Goal: Check status: Check status

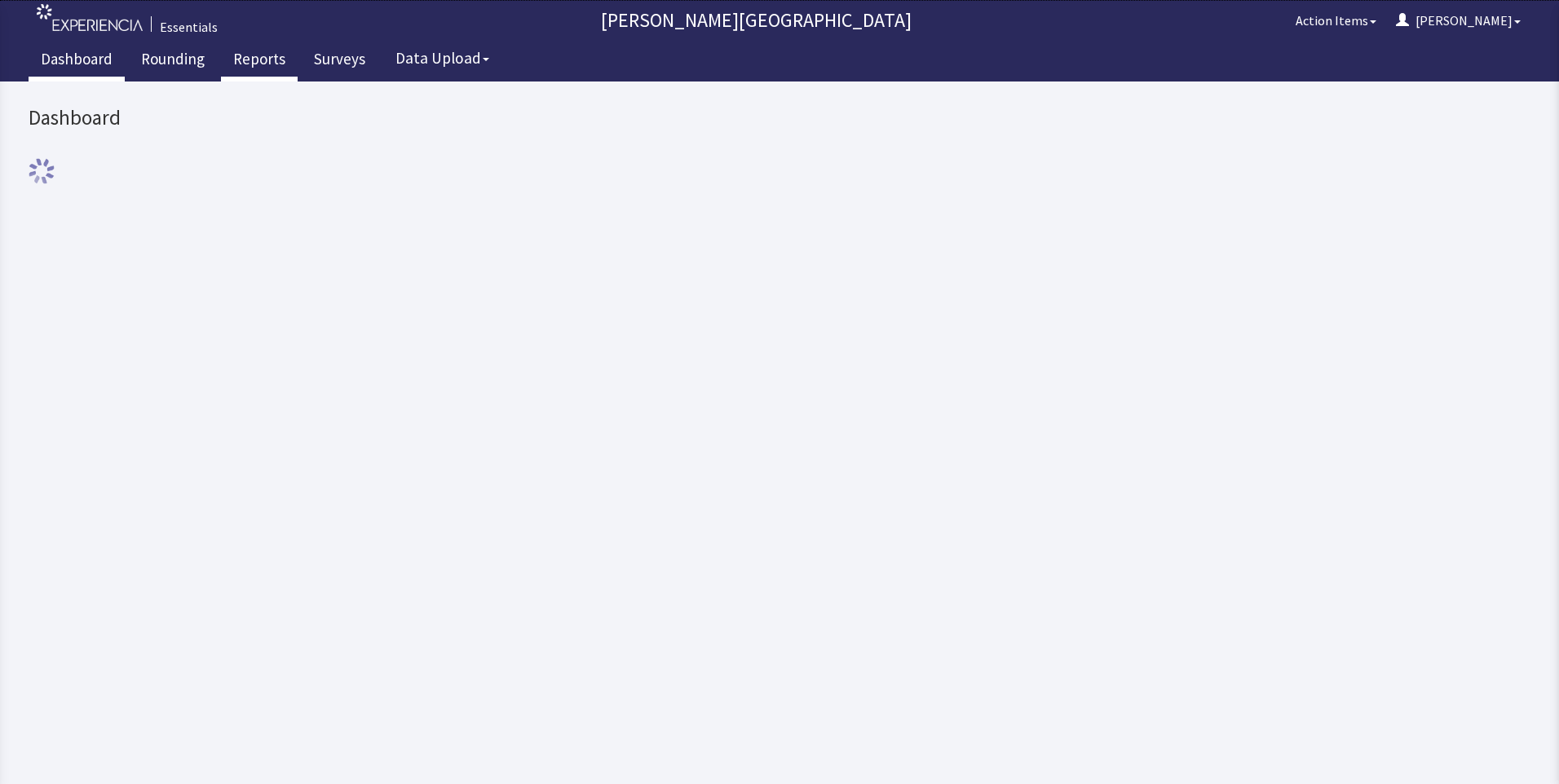
click at [265, 61] on link "Reports" at bounding box center [259, 61] width 77 height 41
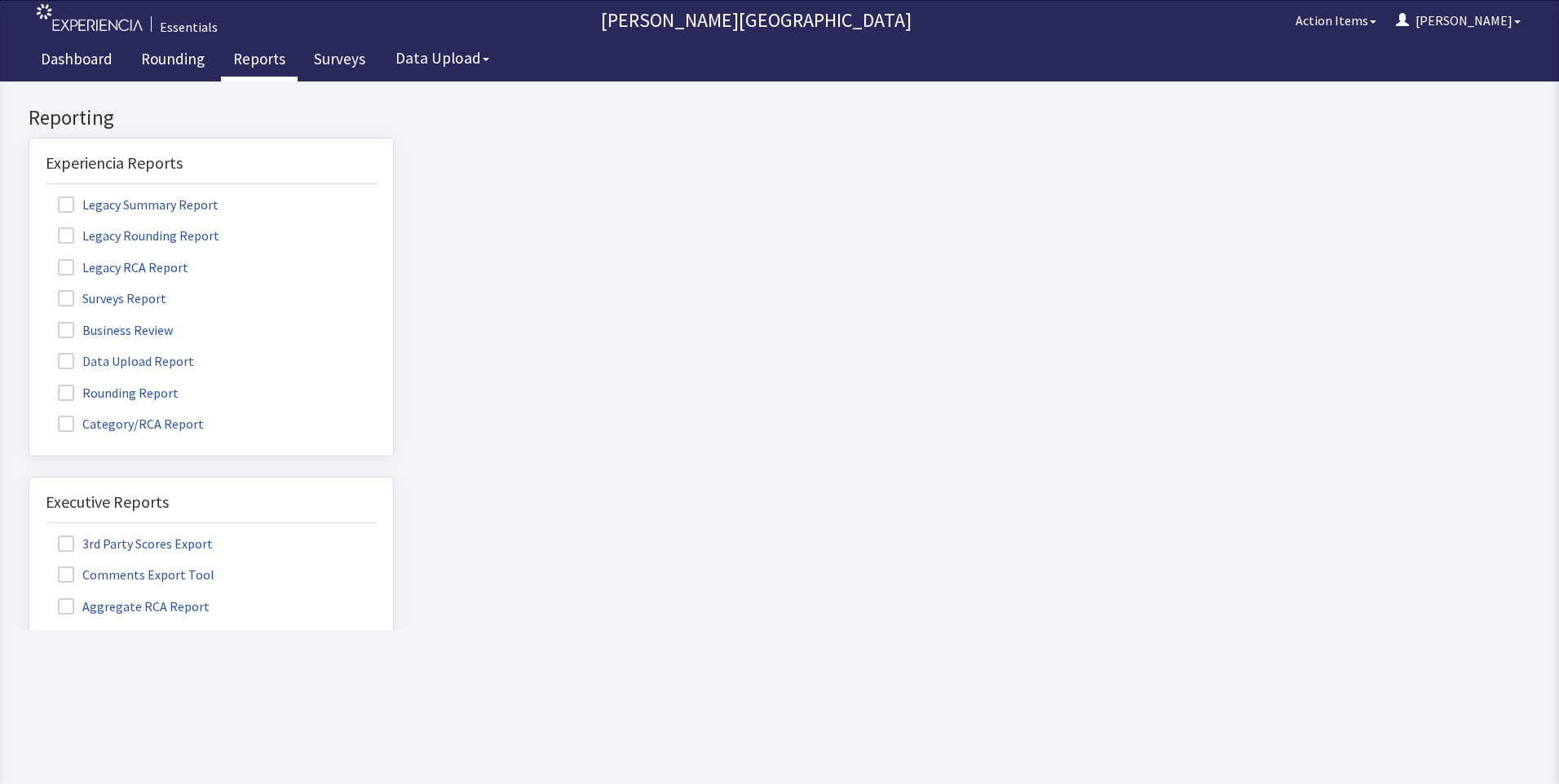
click at [64, 396] on span at bounding box center [66, 393] width 16 height 16
click at [29, 384] on input "Rounding Report" at bounding box center [29, 384] width 0 height 0
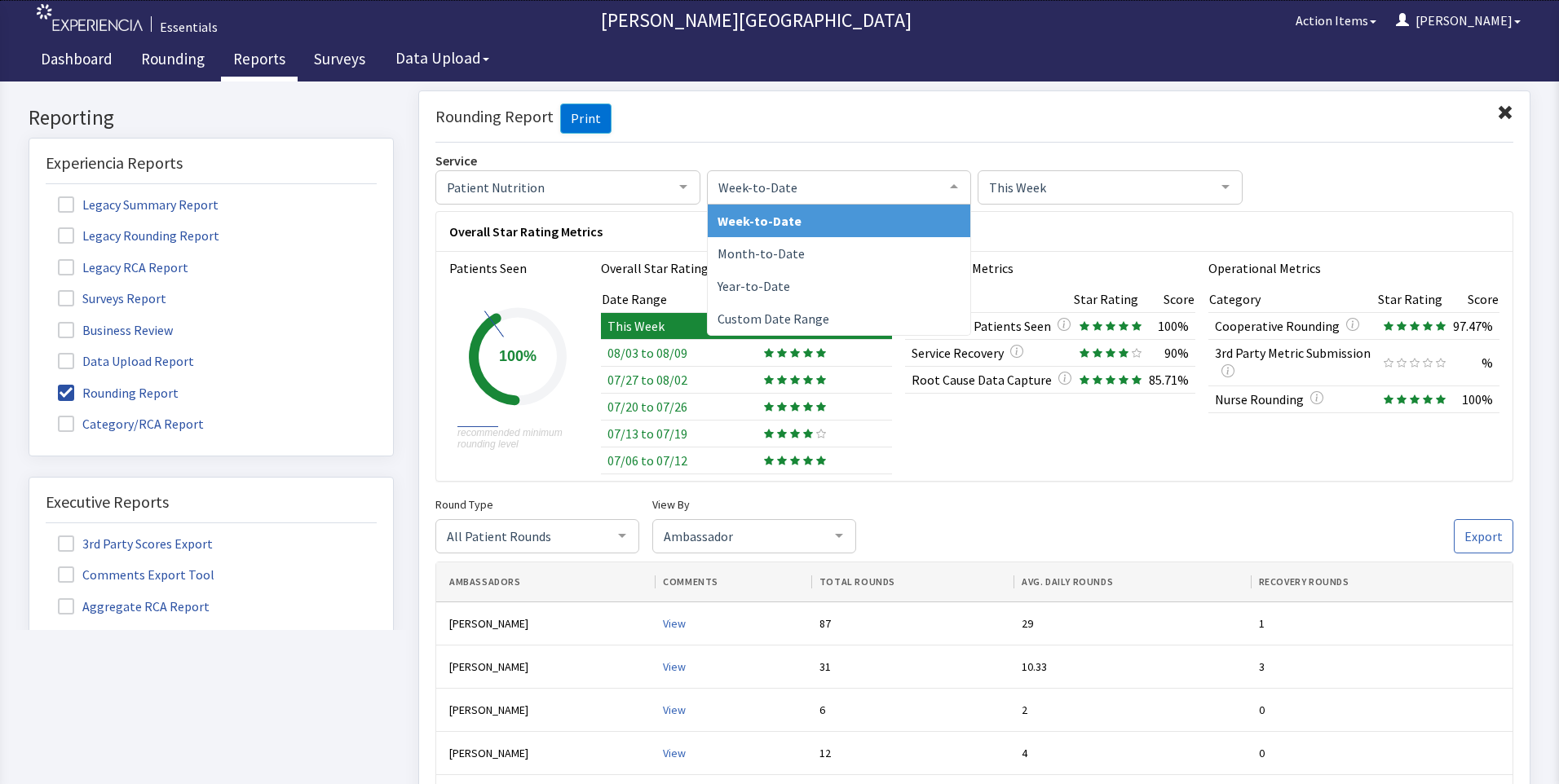
click span "Week-to-Date"
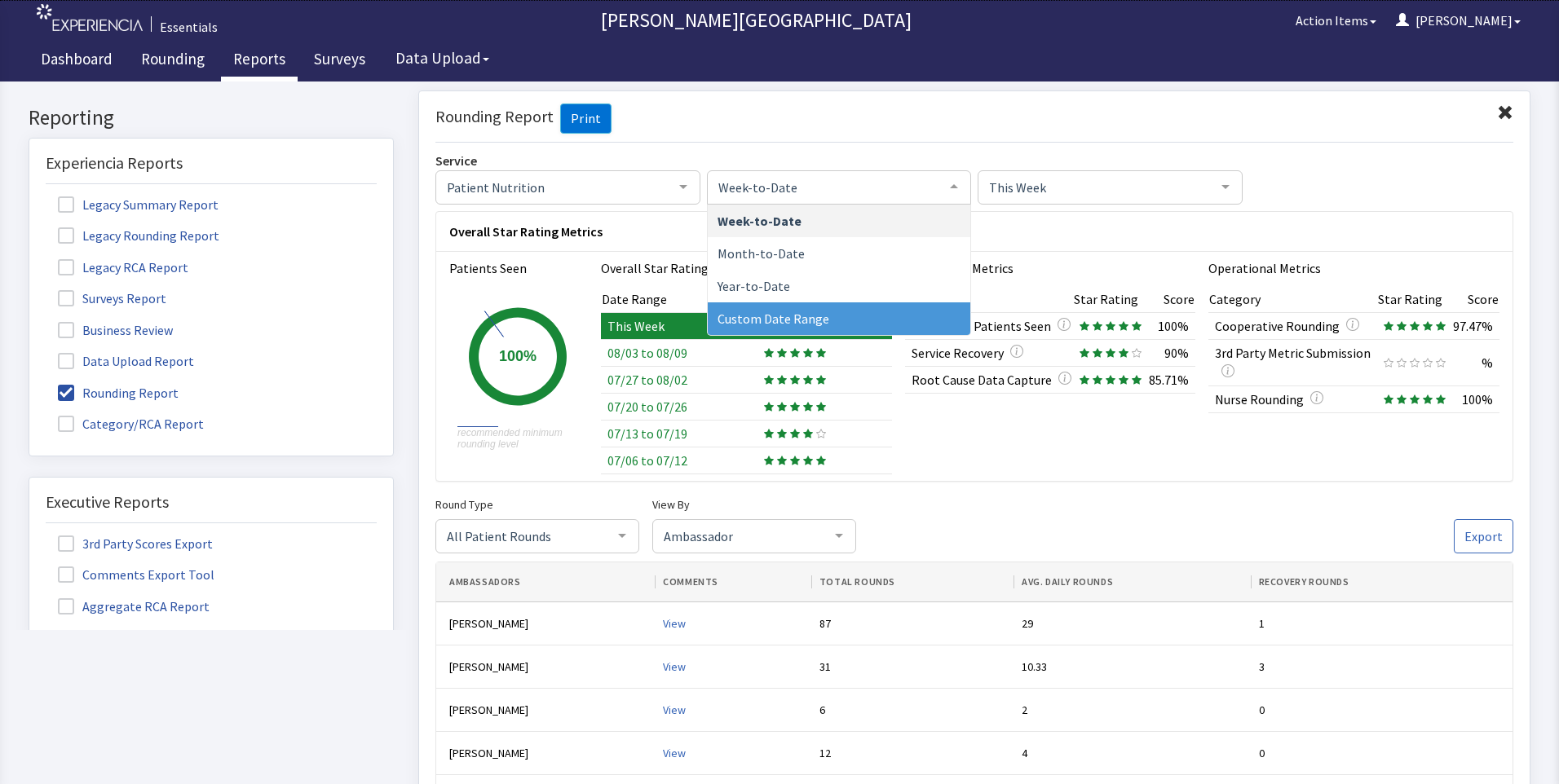
click span "Custom Date Range"
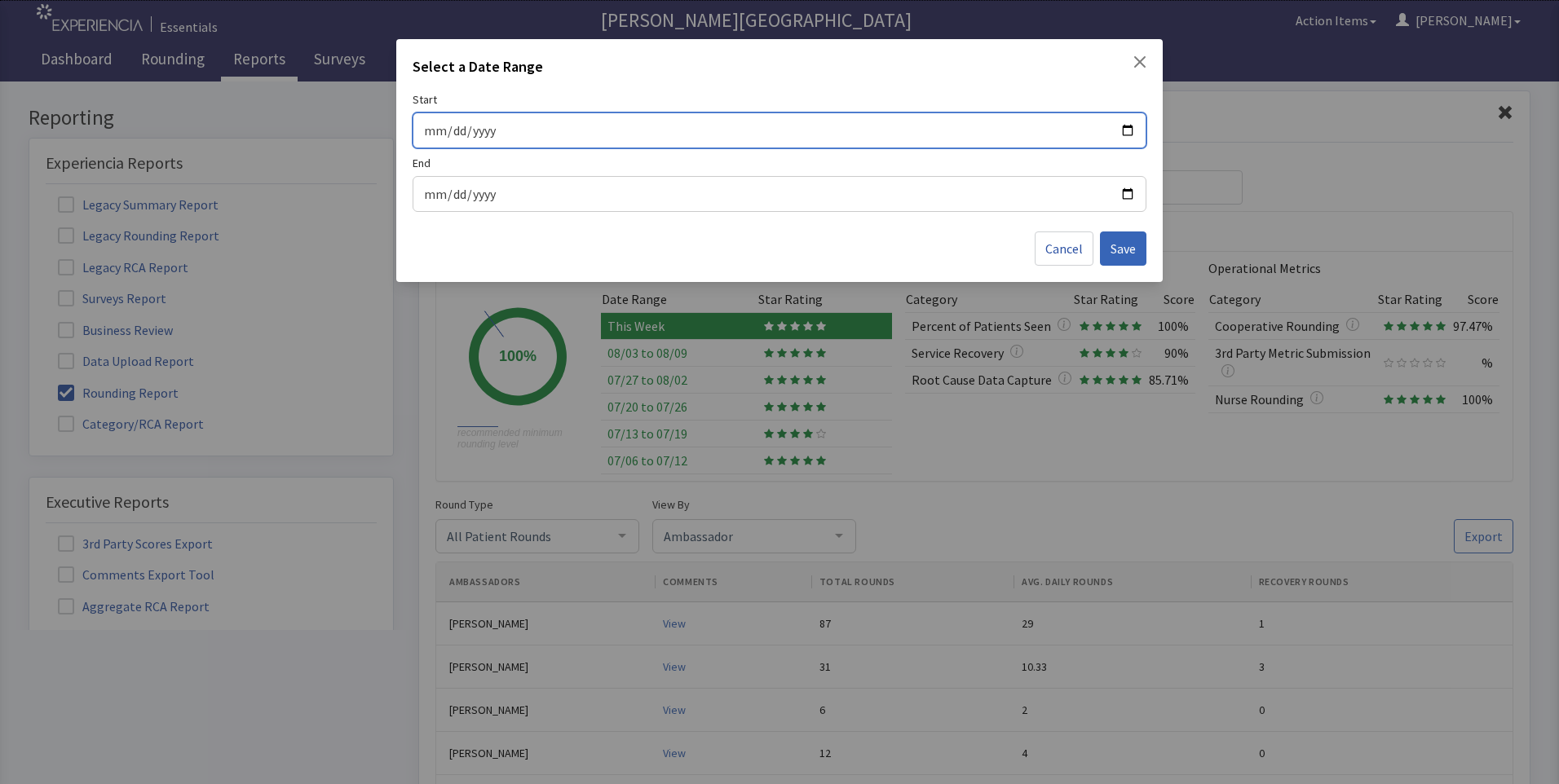
click at [1126, 128] on input "Start" at bounding box center [779, 130] width 712 height 21
type input "[DATE]"
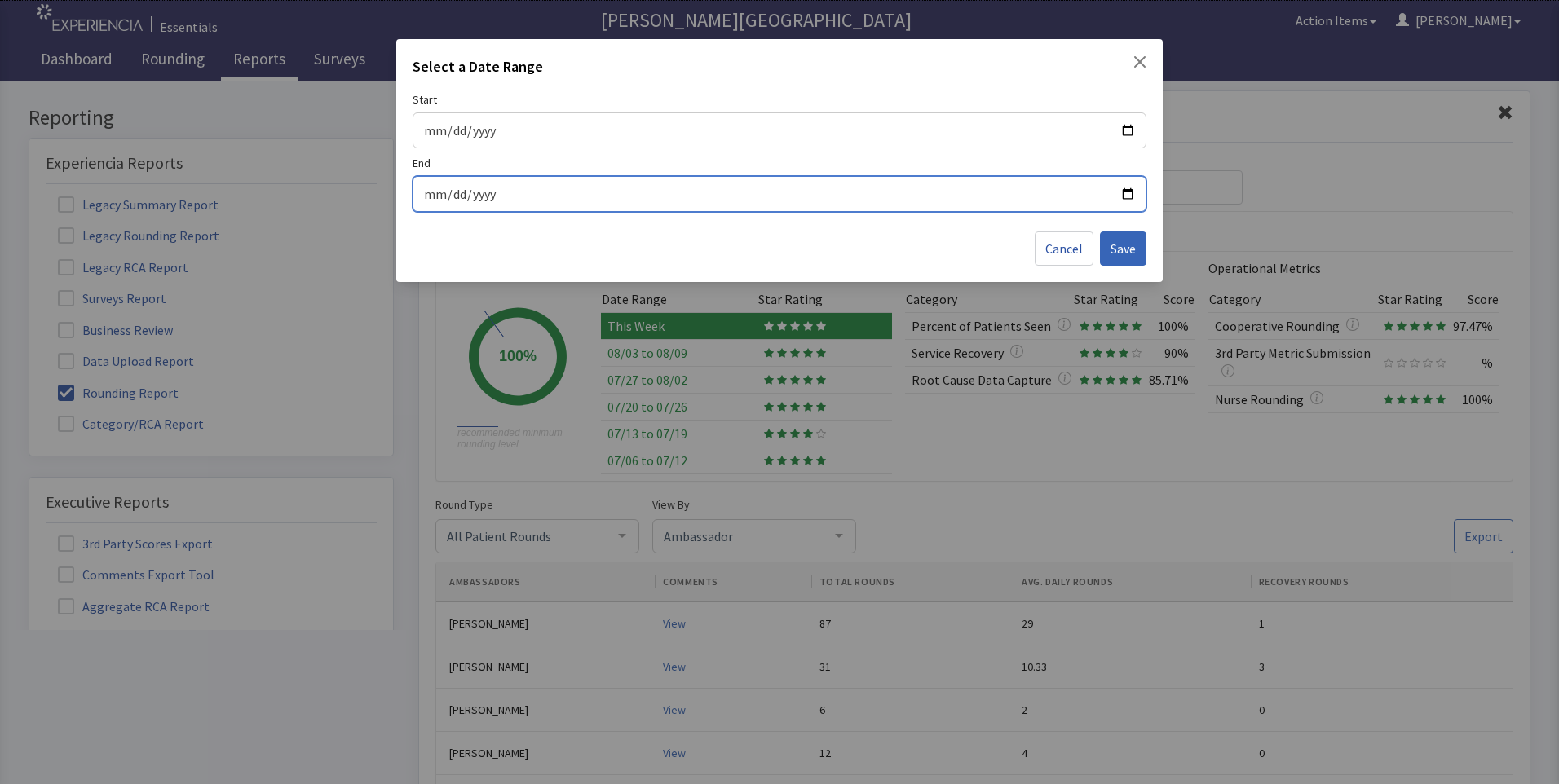
click at [1125, 192] on input "End" at bounding box center [779, 194] width 712 height 21
type input "[DATE]"
click at [1119, 245] on span "Save" at bounding box center [1123, 248] width 26 height 19
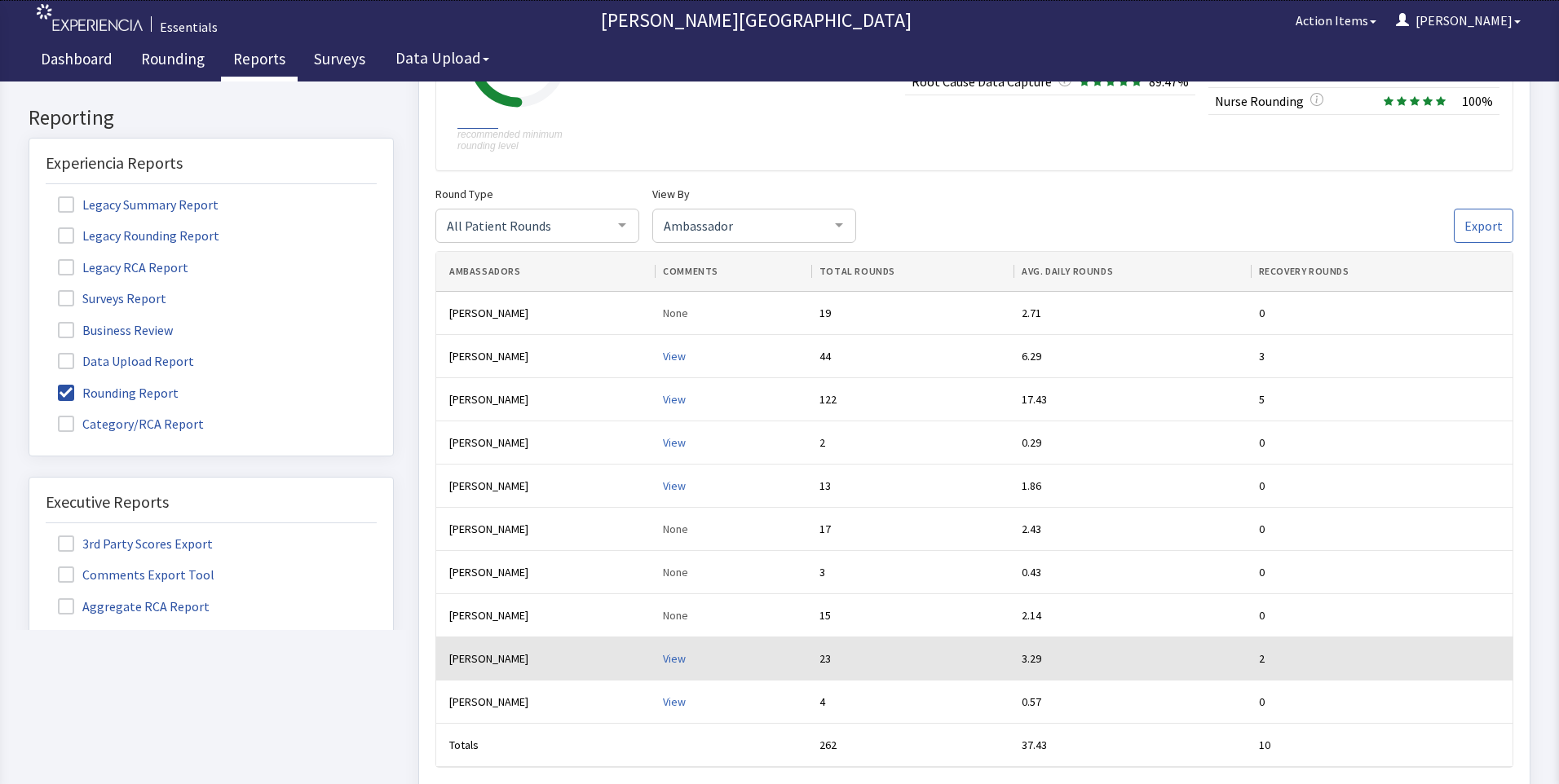
scroll to position [326, 0]
